Goal: Task Accomplishment & Management: Use online tool/utility

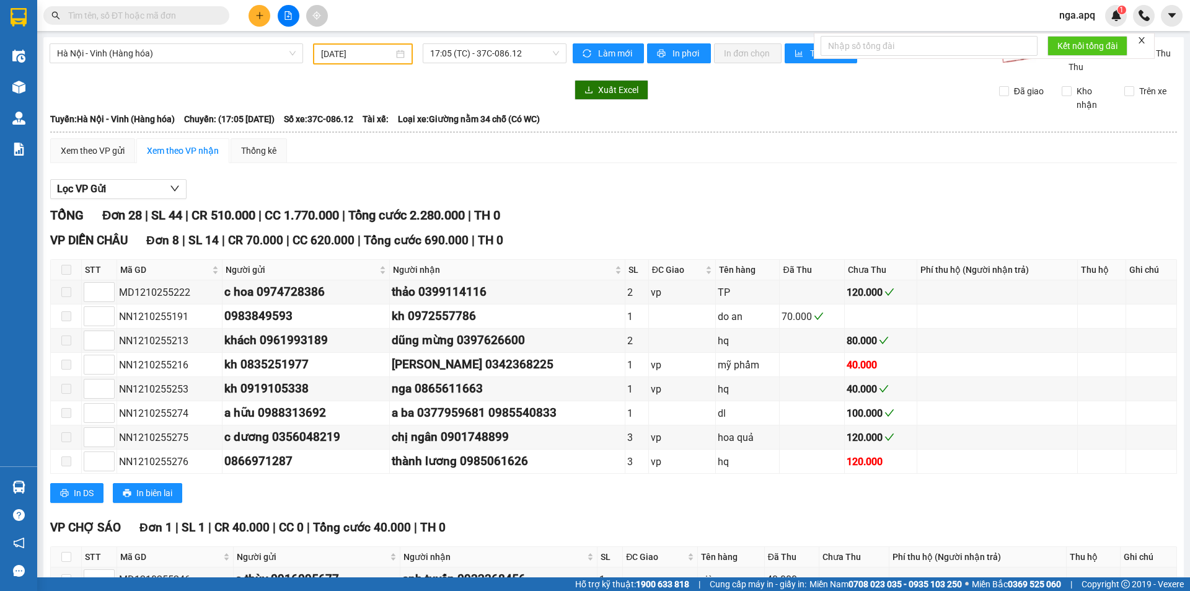
scroll to position [248, 0]
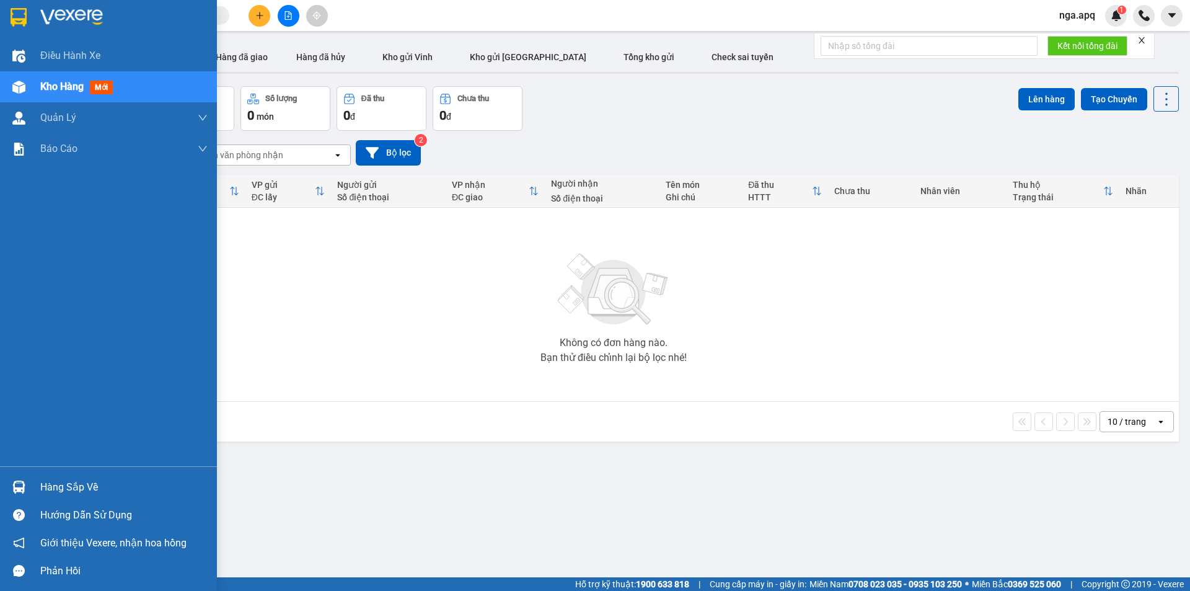
click at [15, 485] on img at bounding box center [18, 486] width 13 height 13
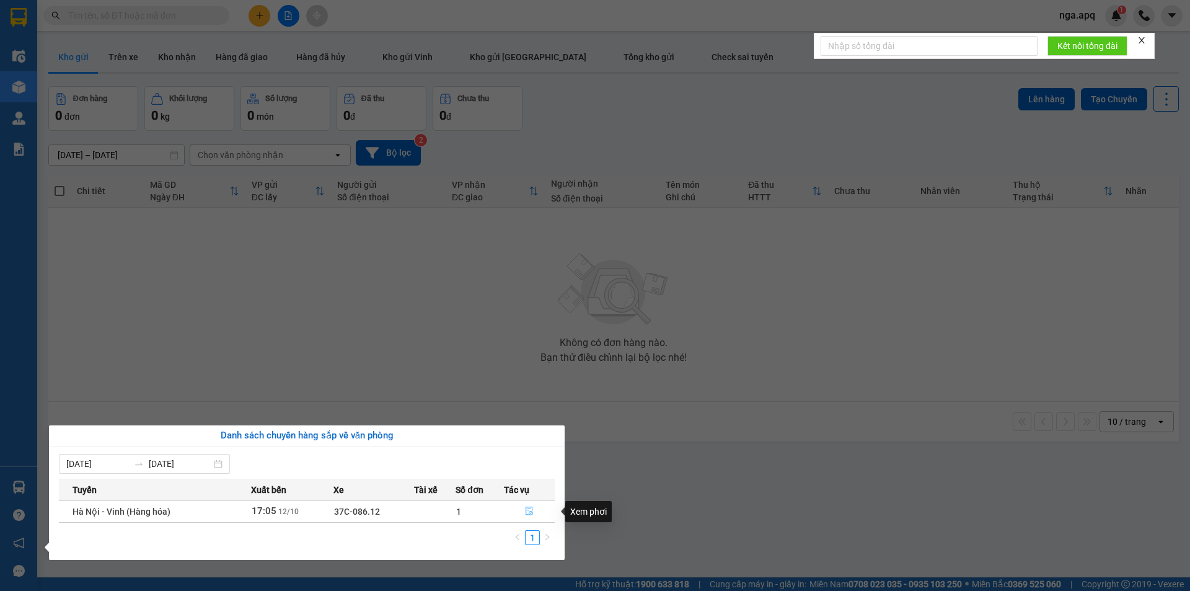
click at [527, 511] on icon "file-done" at bounding box center [529, 510] width 9 height 9
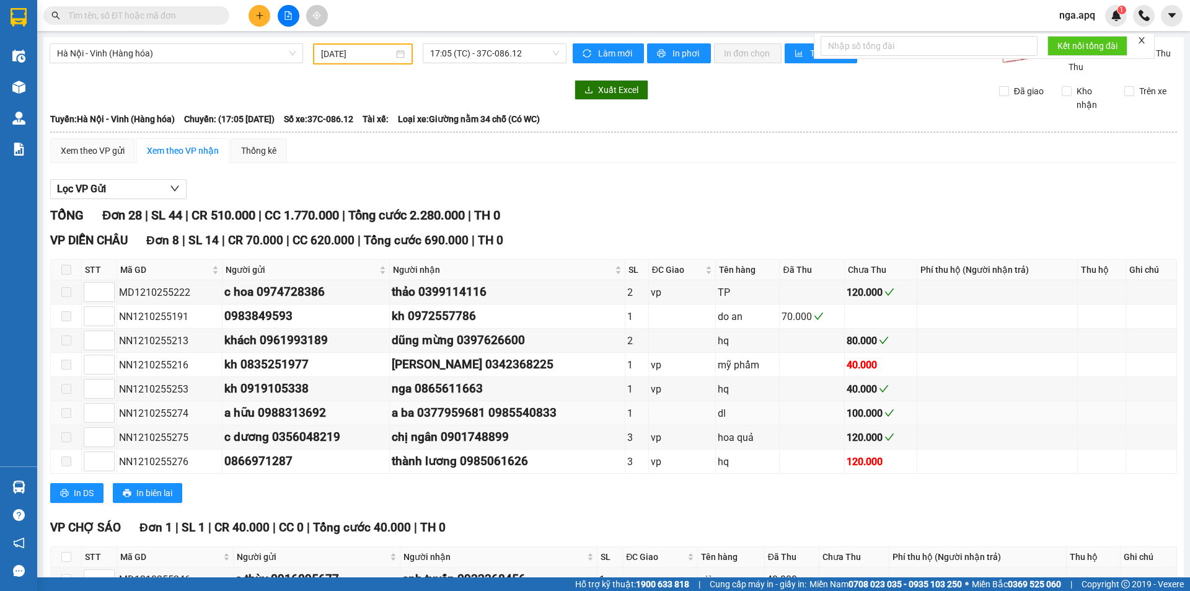
type input "[DATE]"
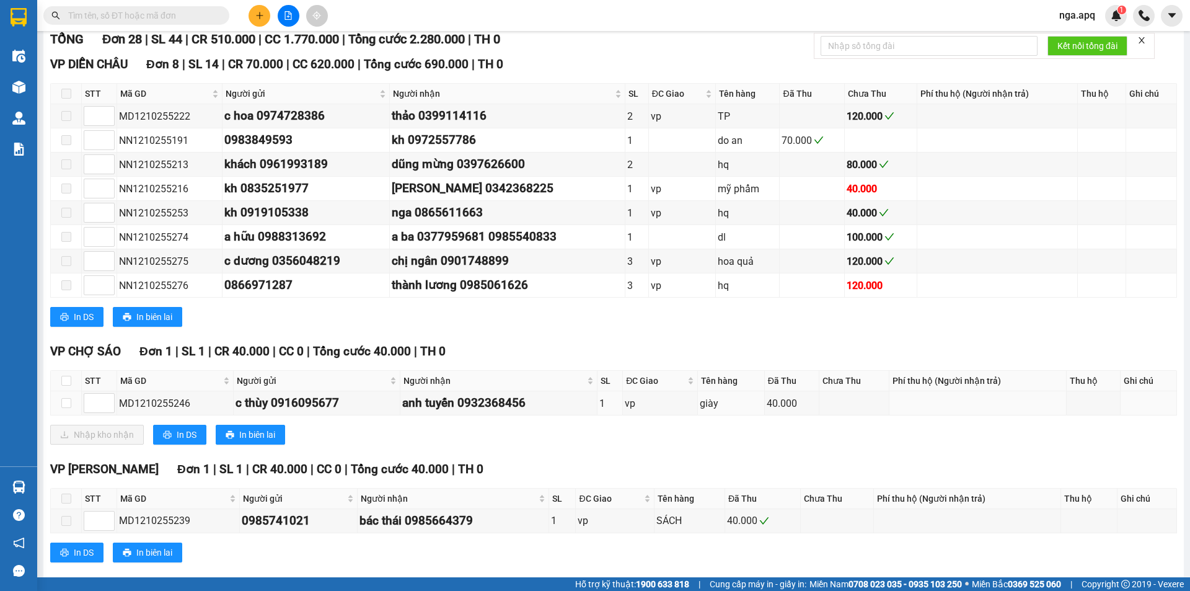
scroll to position [186, 0]
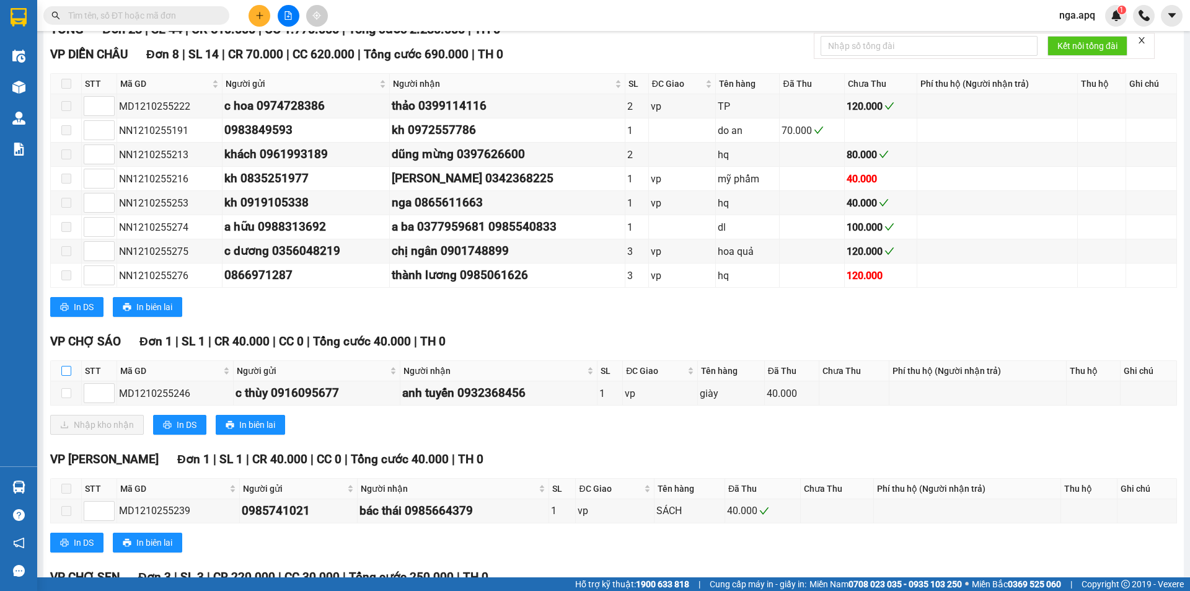
click at [66, 370] on input "checkbox" at bounding box center [66, 371] width 10 height 10
checkbox input "true"
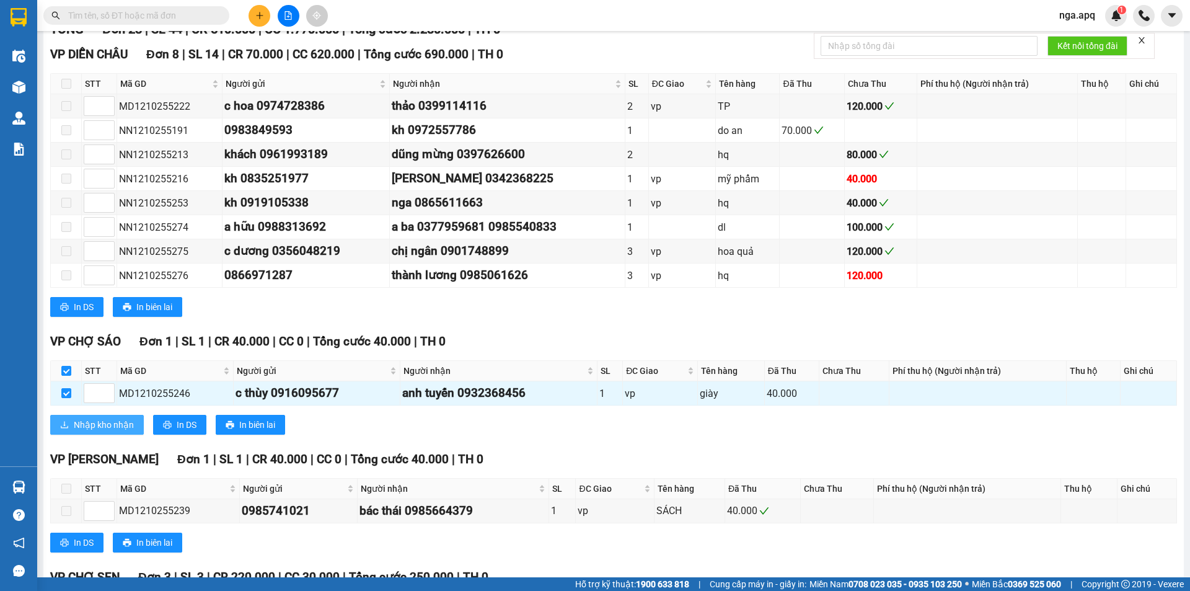
click at [110, 424] on span "Nhập kho nhận" at bounding box center [104, 425] width 60 height 14
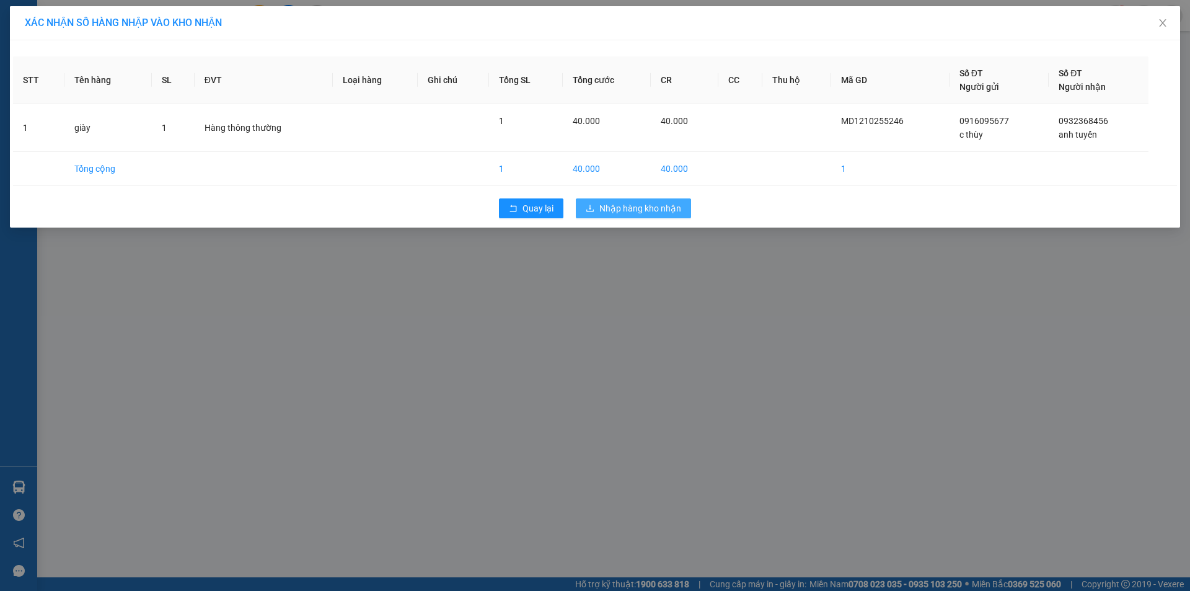
click at [630, 211] on span "Nhập hàng kho nhận" at bounding box center [640, 208] width 82 height 14
